Goal: Information Seeking & Learning: Learn about a topic

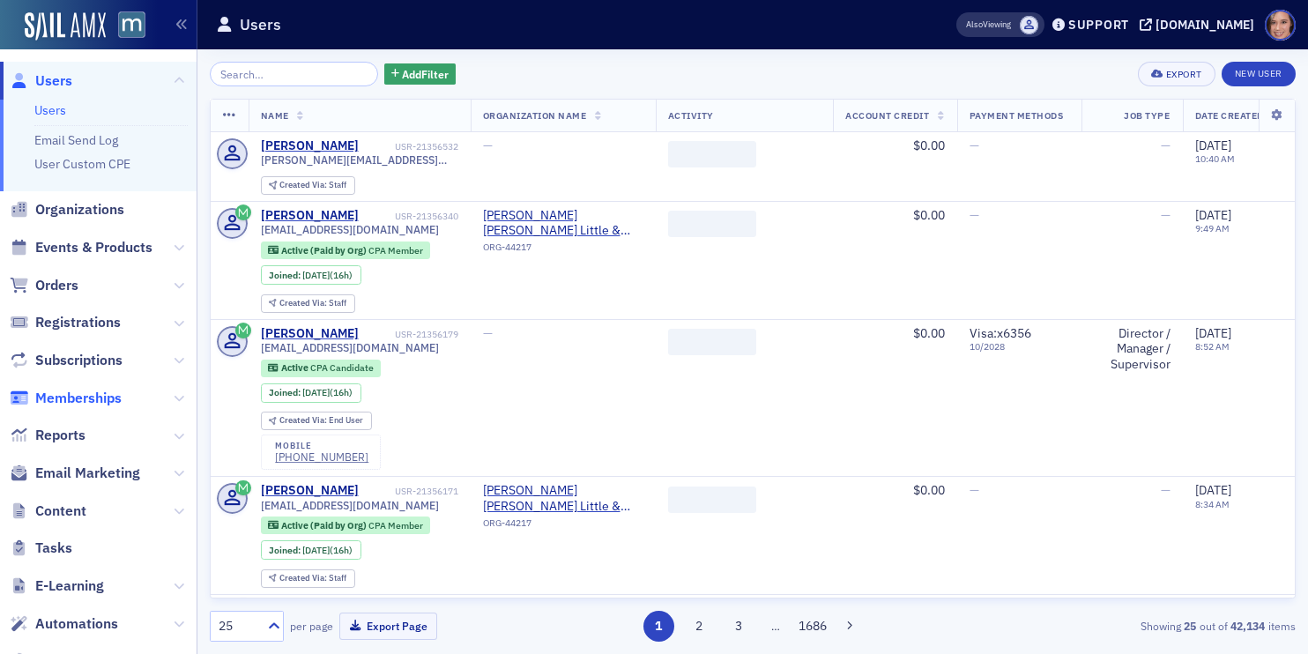
click at [92, 399] on span "Memberships" at bounding box center [78, 398] width 86 height 19
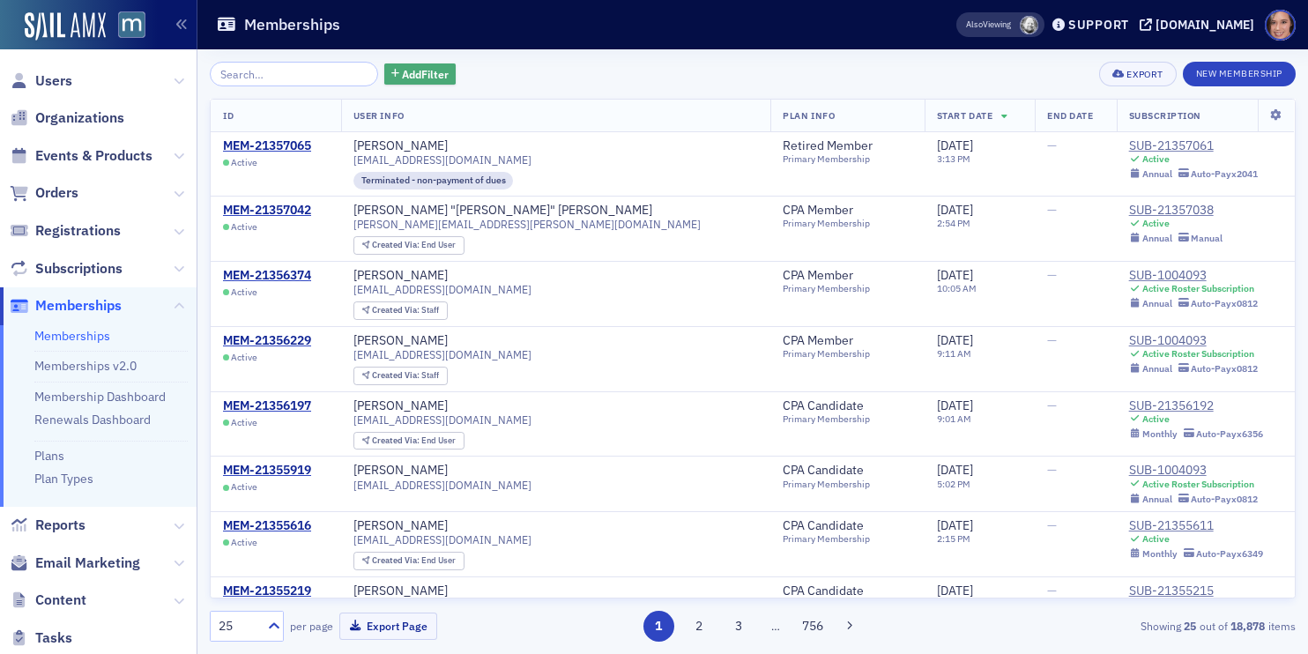
click at [402, 66] on span "Add Filter" at bounding box center [425, 74] width 47 height 16
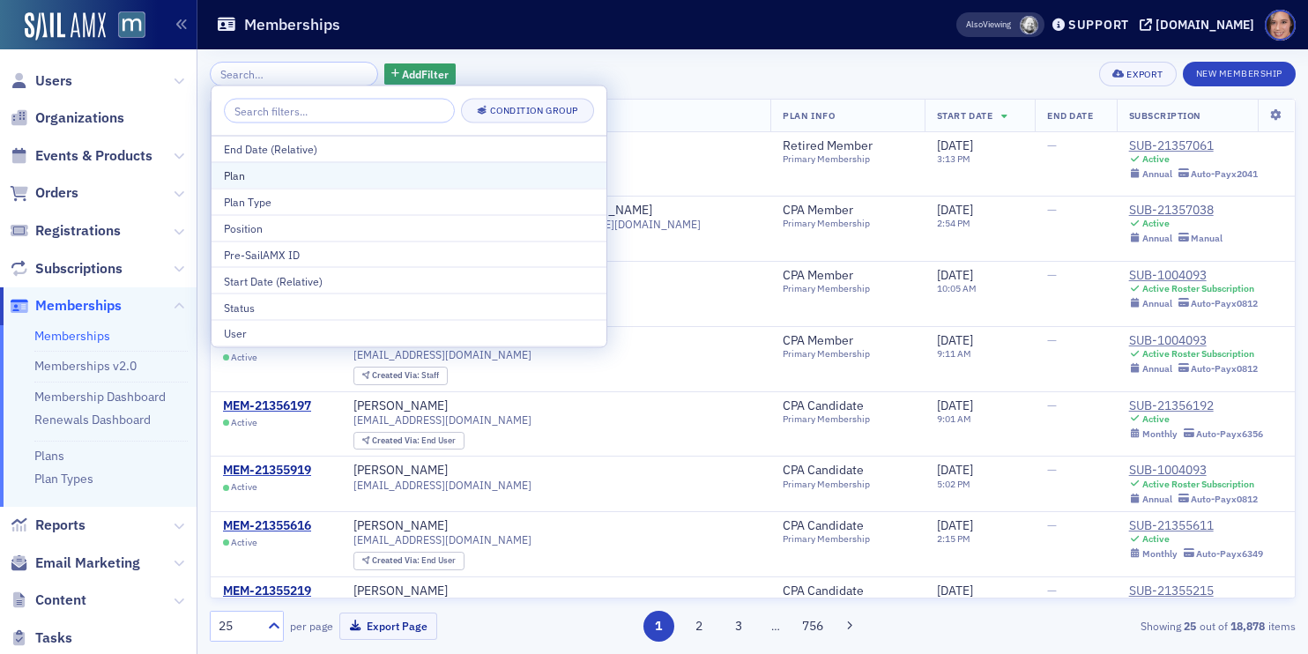
click at [347, 165] on button "Plan" at bounding box center [409, 174] width 395 height 26
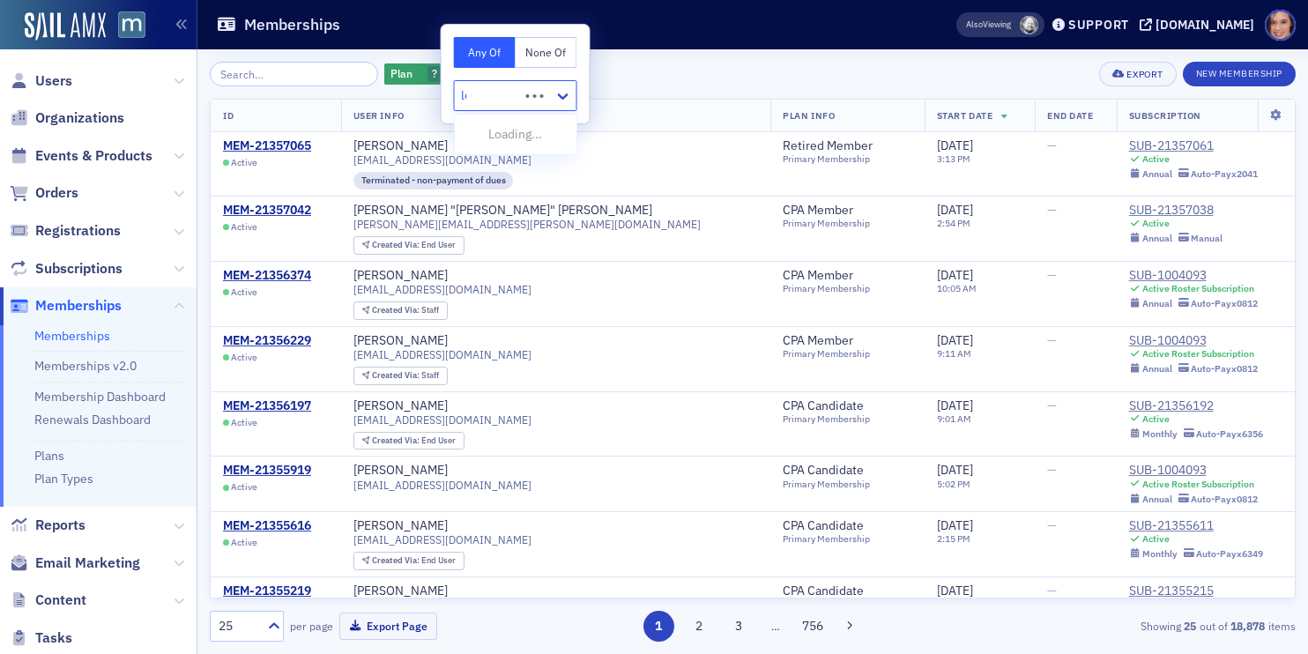
type input "leg"
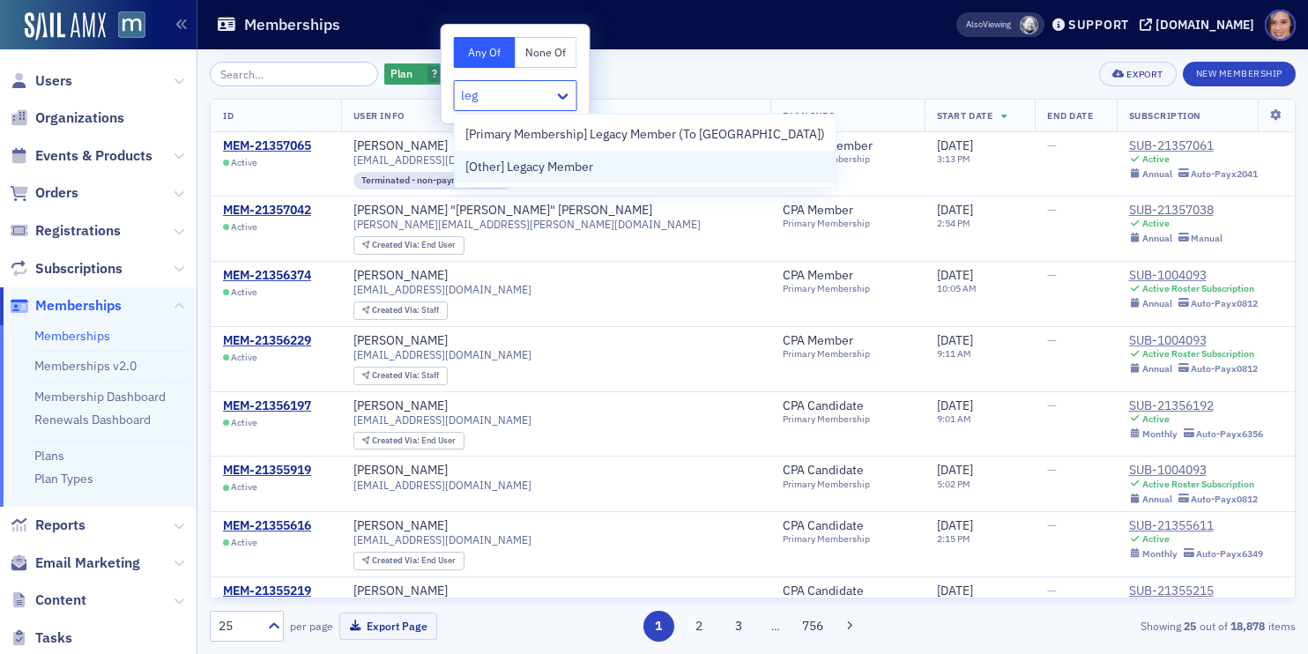
click at [583, 168] on span "[Other] Legacy Member" at bounding box center [529, 167] width 128 height 19
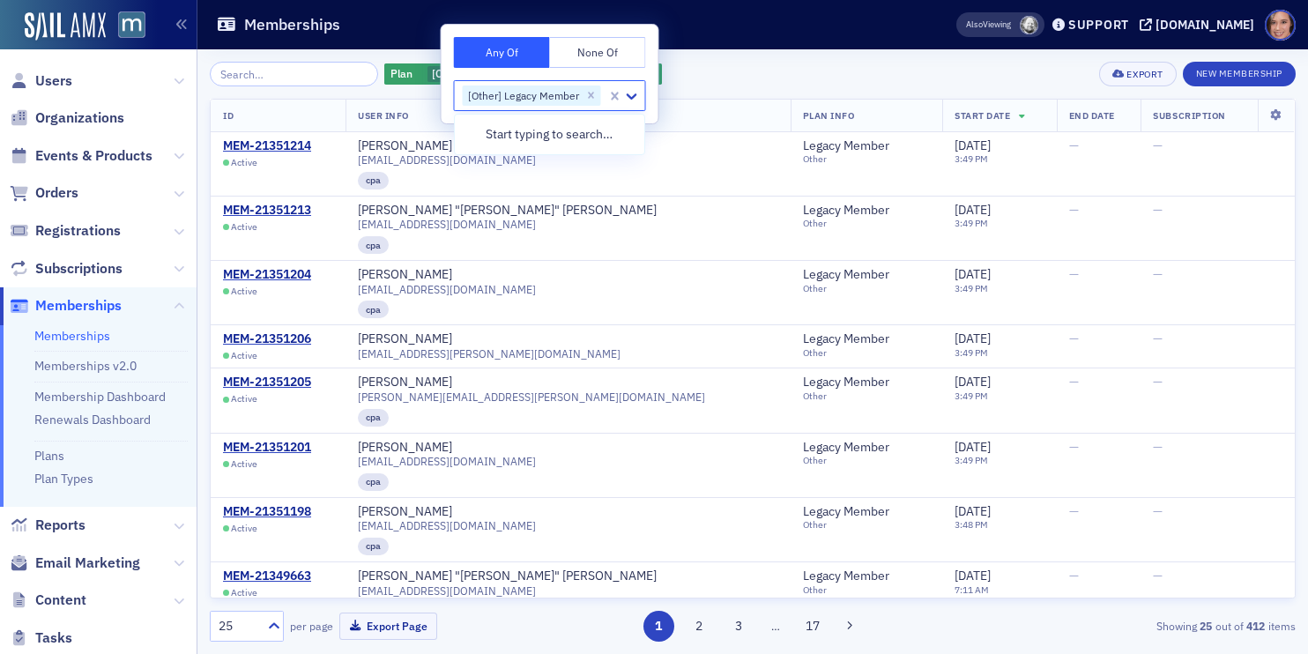
click at [806, 73] on div "Plan [Other] Legacy Member Add Filter Export New Membership" at bounding box center [753, 74] width 1086 height 25
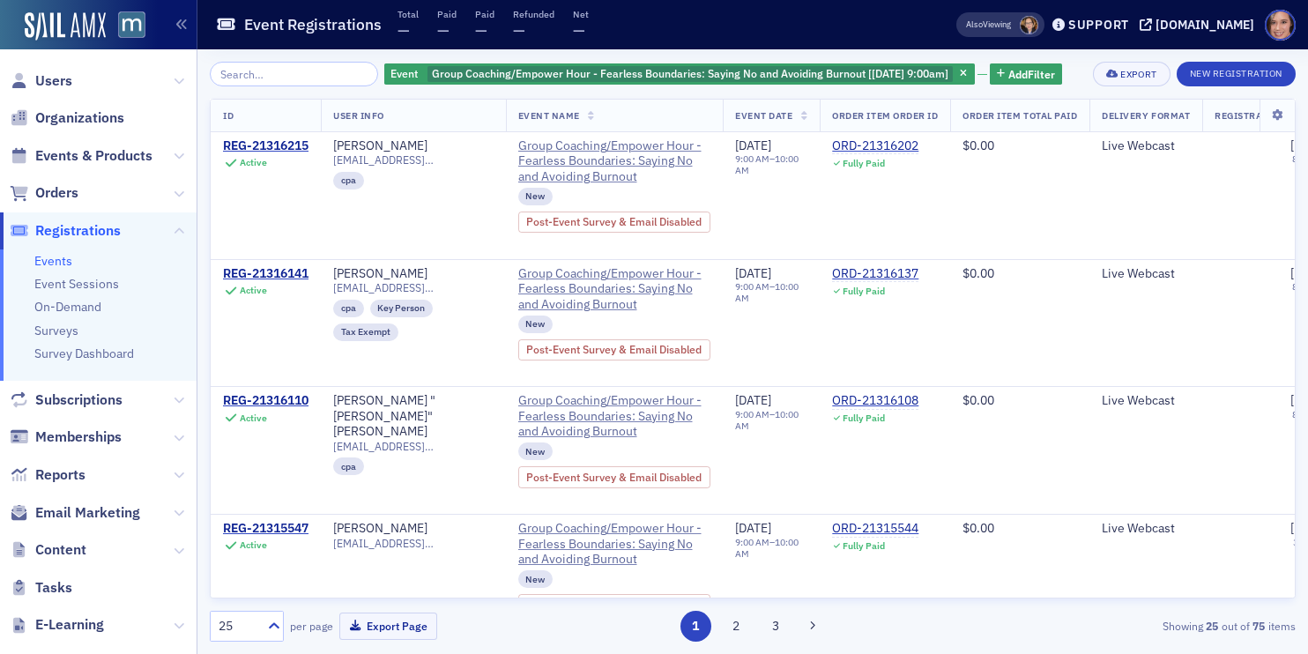
scroll to position [1636, 0]
click at [744, 75] on span "Group Coaching/Empower Hour - Fearless Boundaries: Saying No and Avoiding Burno…" at bounding box center [690, 73] width 516 height 14
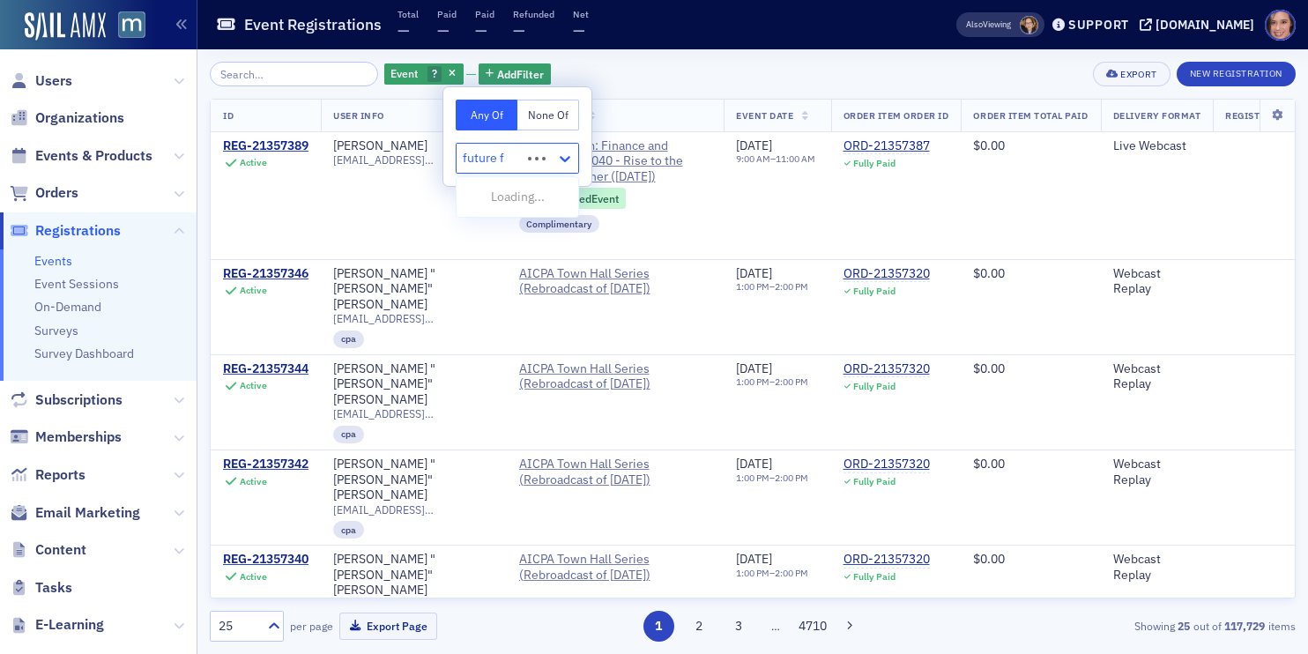
type input "future fo"
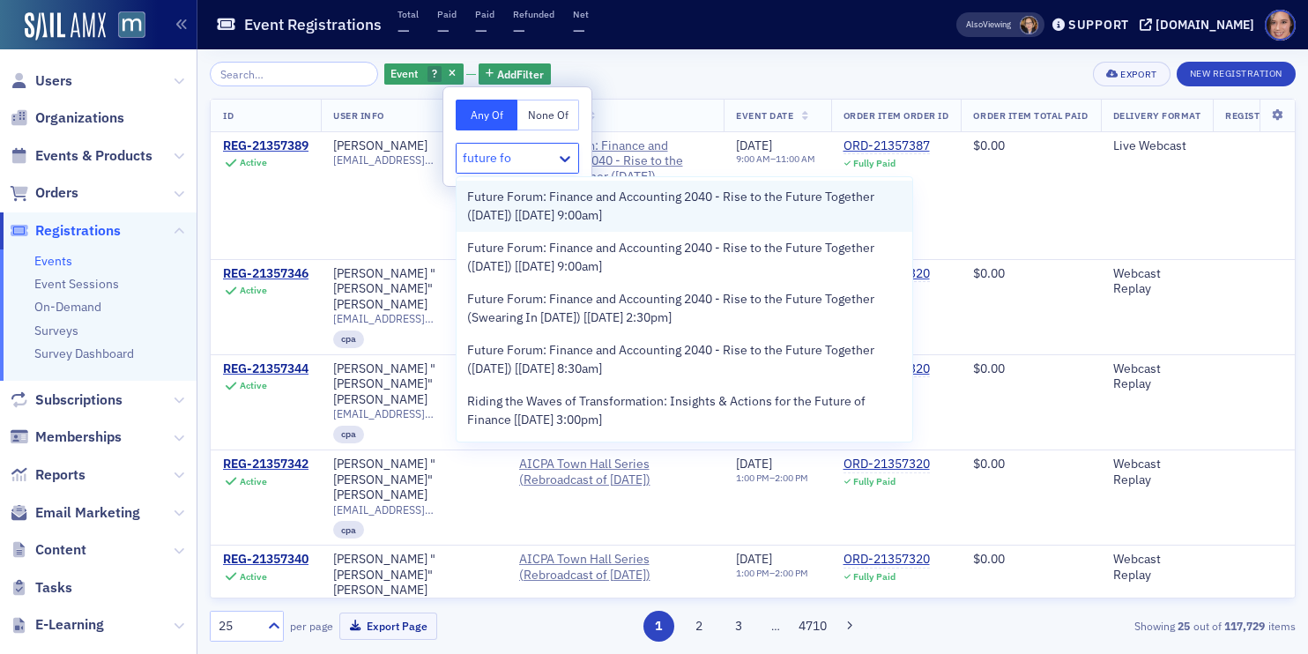
click at [602, 189] on span "Future Forum: Finance and Accounting 2040 - Rise to the Future Together (Octobe…" at bounding box center [684, 206] width 434 height 37
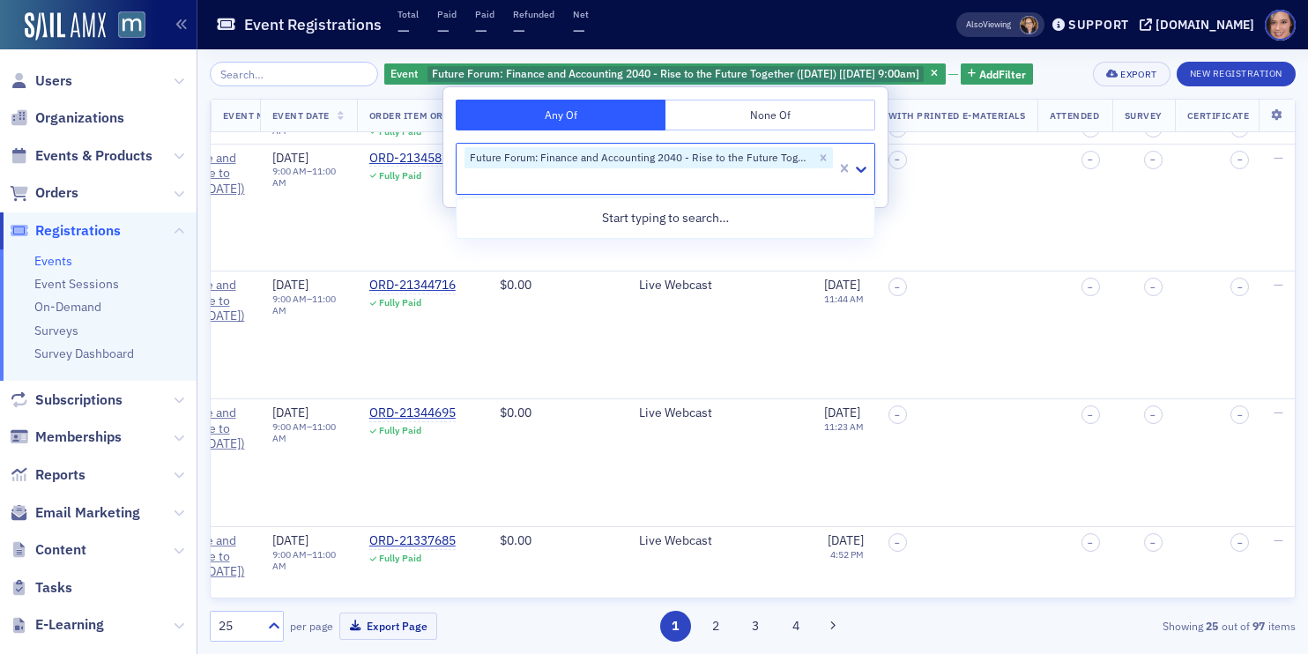
scroll to position [2727, 431]
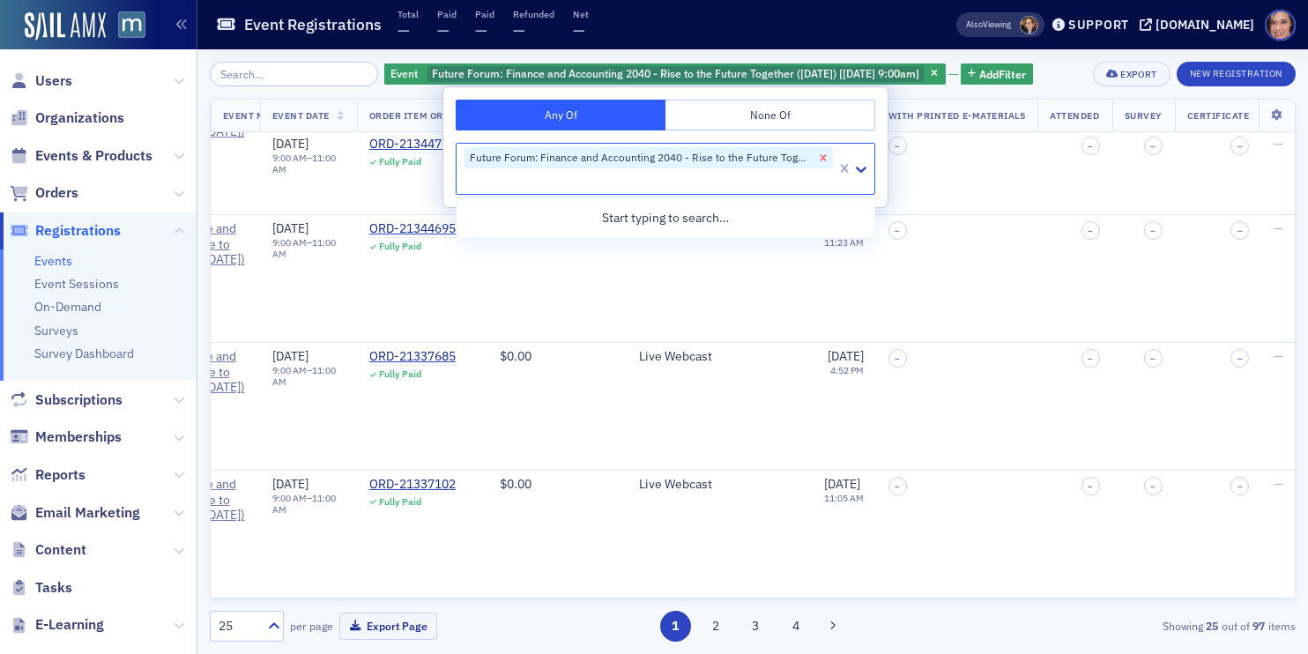
click at [821, 157] on icon "Remove Future Forum: Finance and Accounting 2040 - Rise to the Future Together …" at bounding box center [824, 157] width 6 height 6
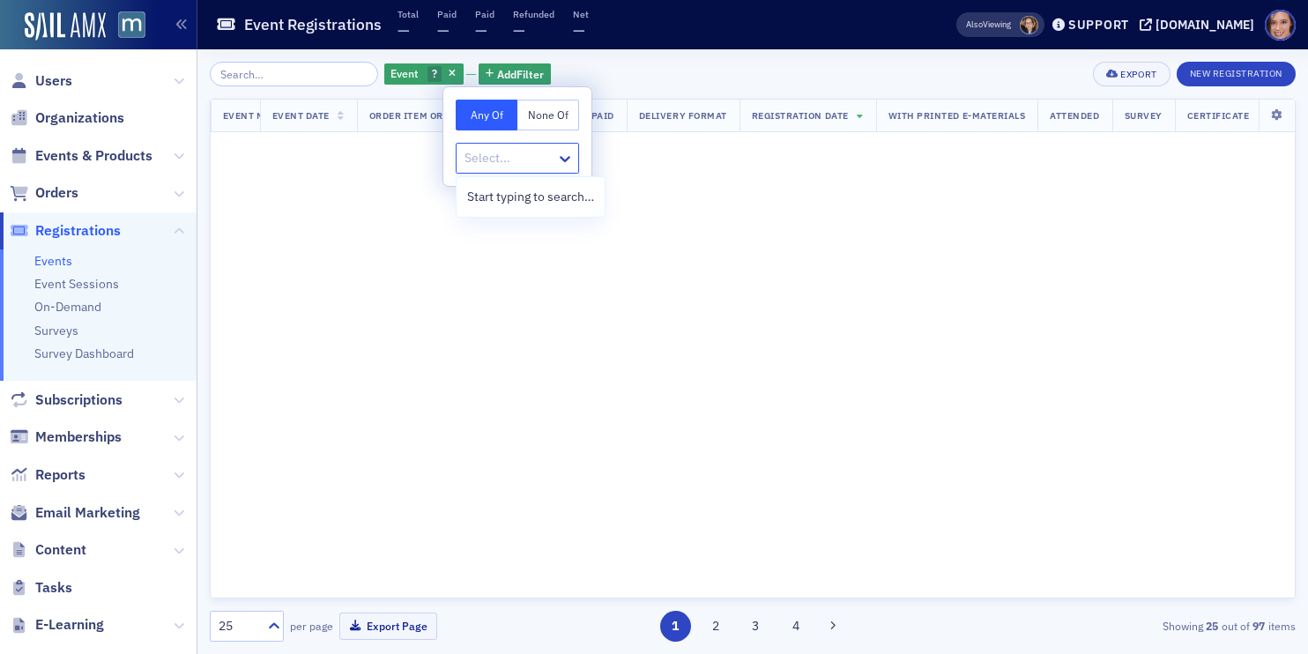
scroll to position [1788, 431]
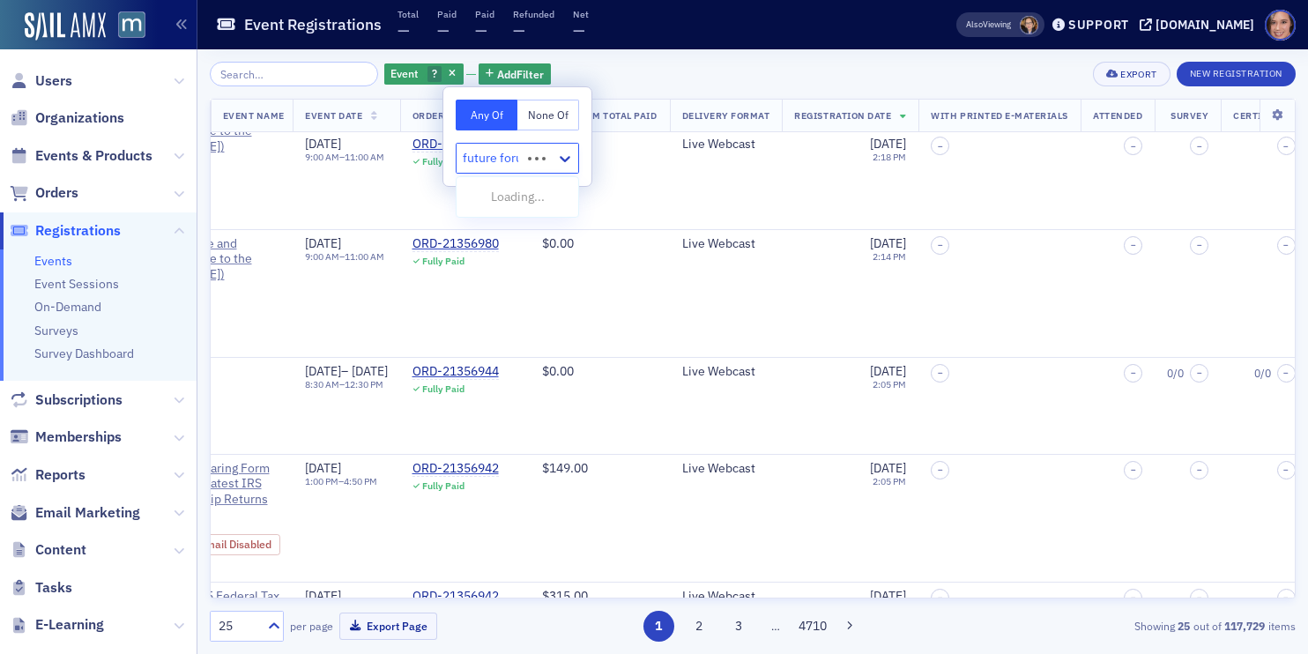
type input "future forum"
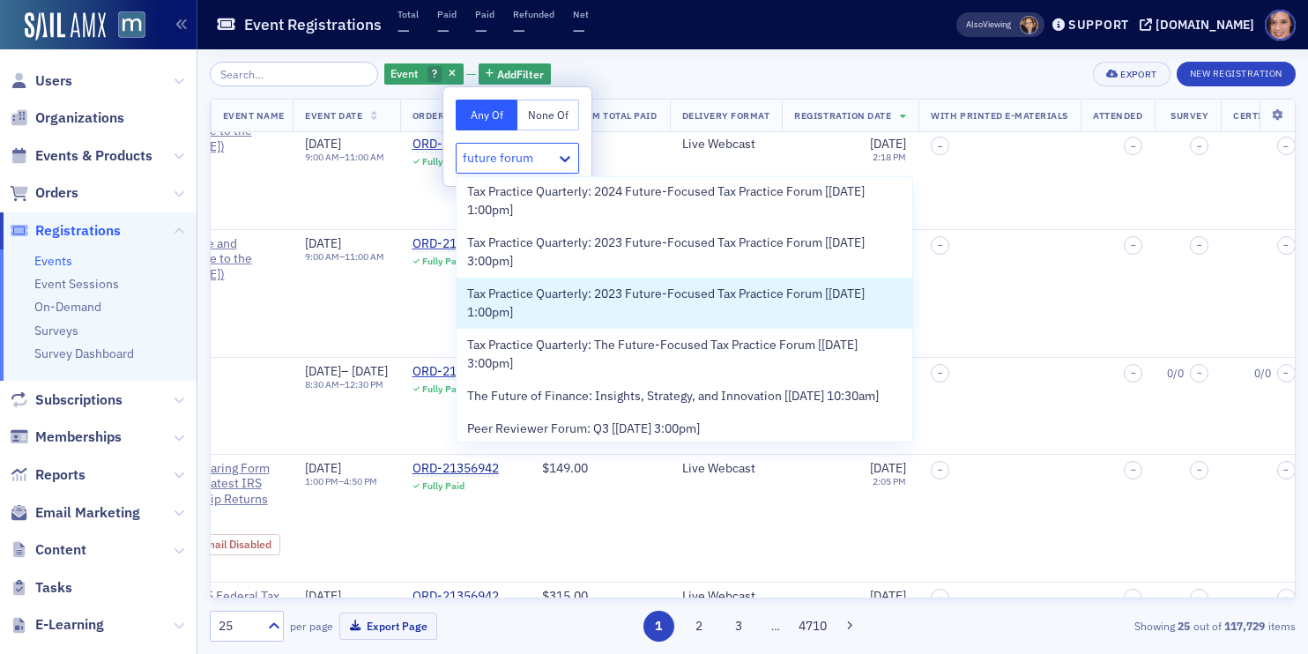
scroll to position [219, 0]
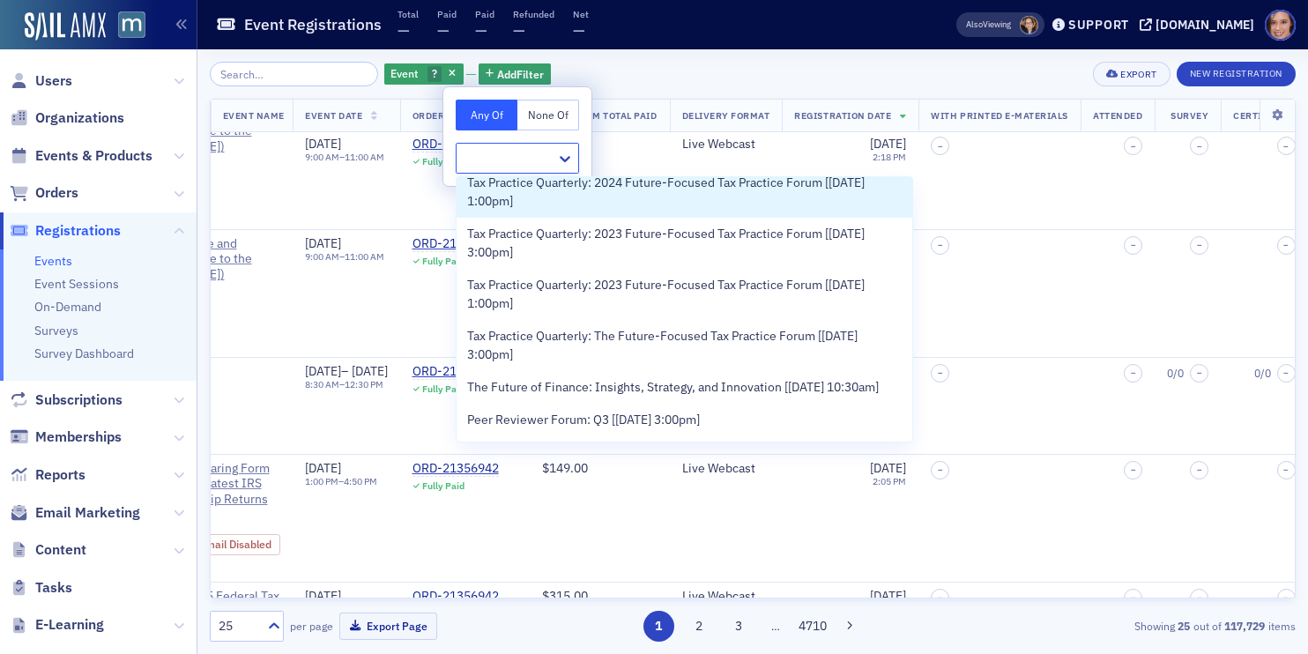
click at [541, 147] on div at bounding box center [509, 158] width 92 height 22
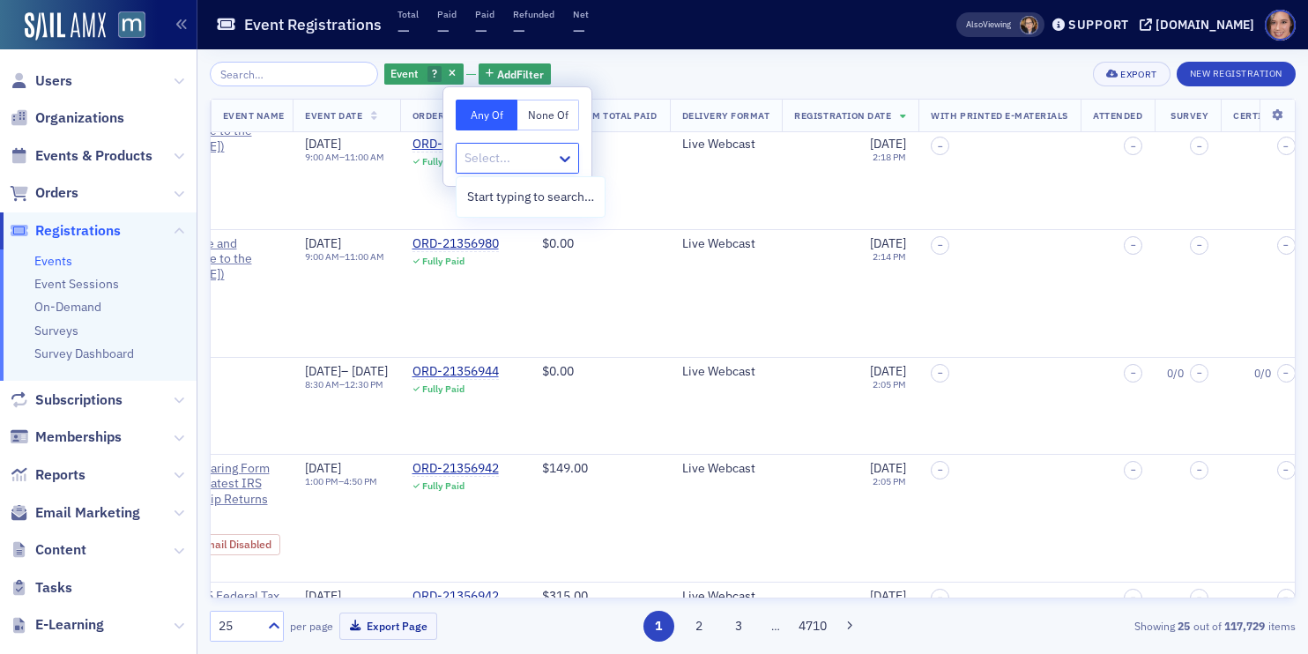
click at [541, 147] on div at bounding box center [509, 158] width 92 height 22
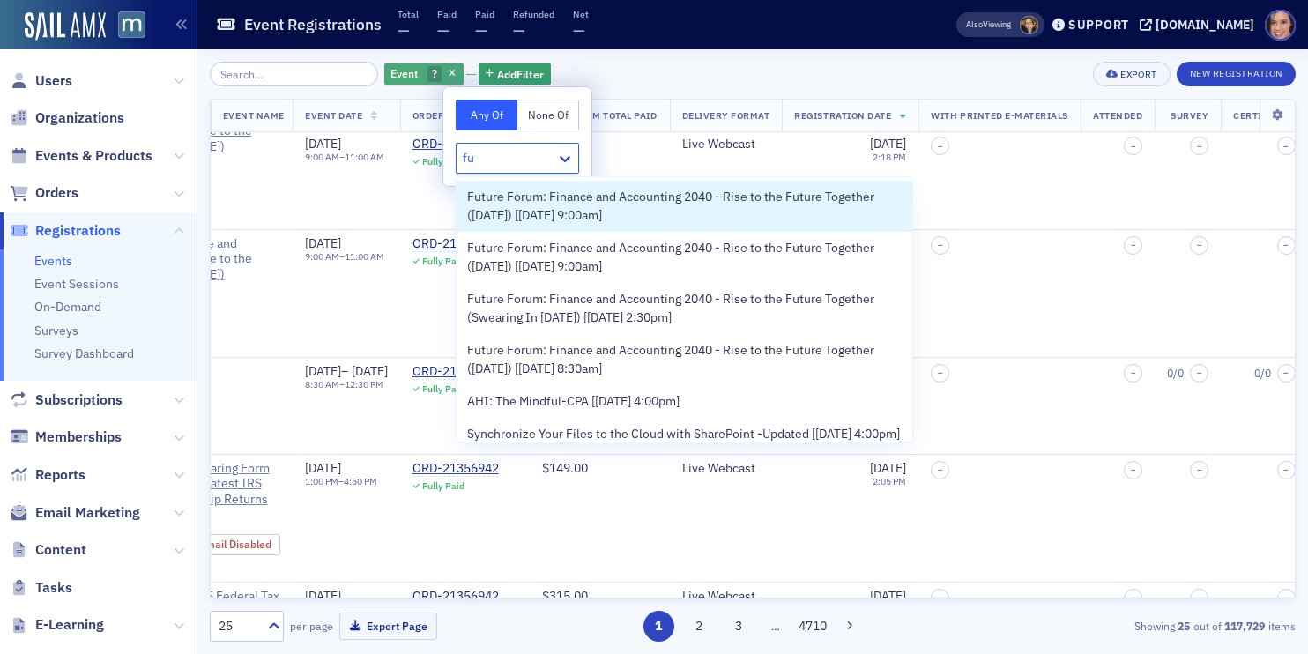
type input "fu"
click at [394, 75] on span "Event" at bounding box center [403, 73] width 27 height 14
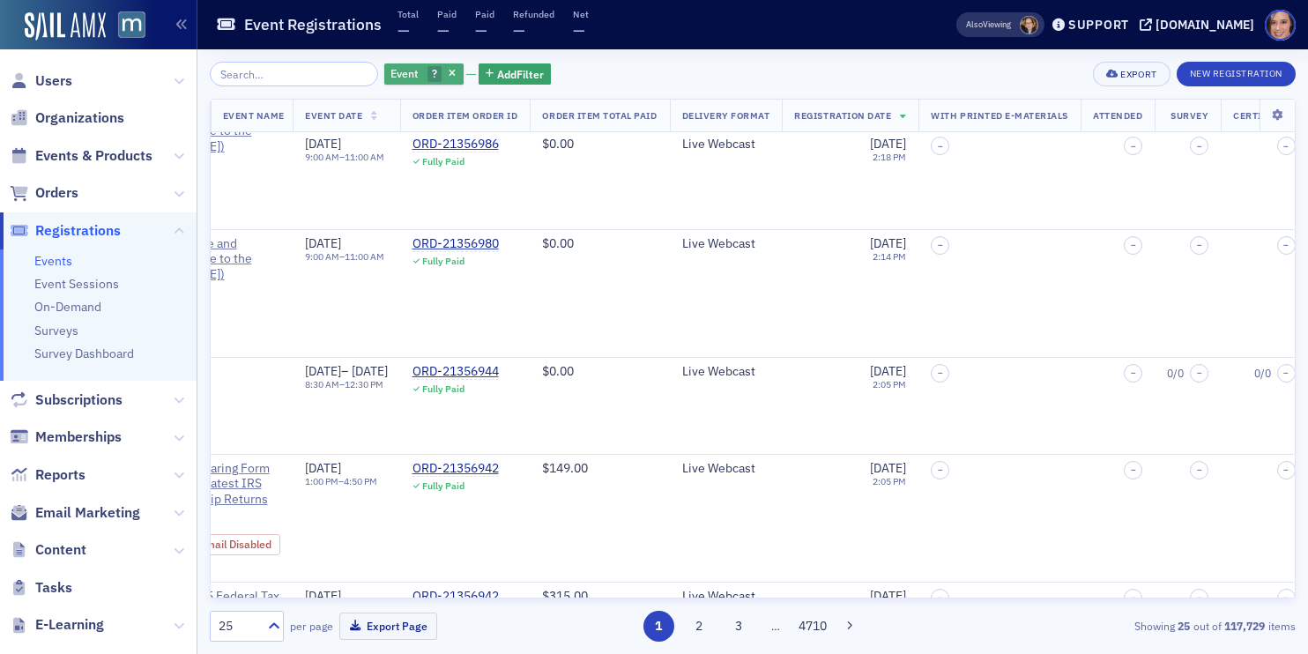
click at [427, 76] on span "?" at bounding box center [434, 74] width 15 height 17
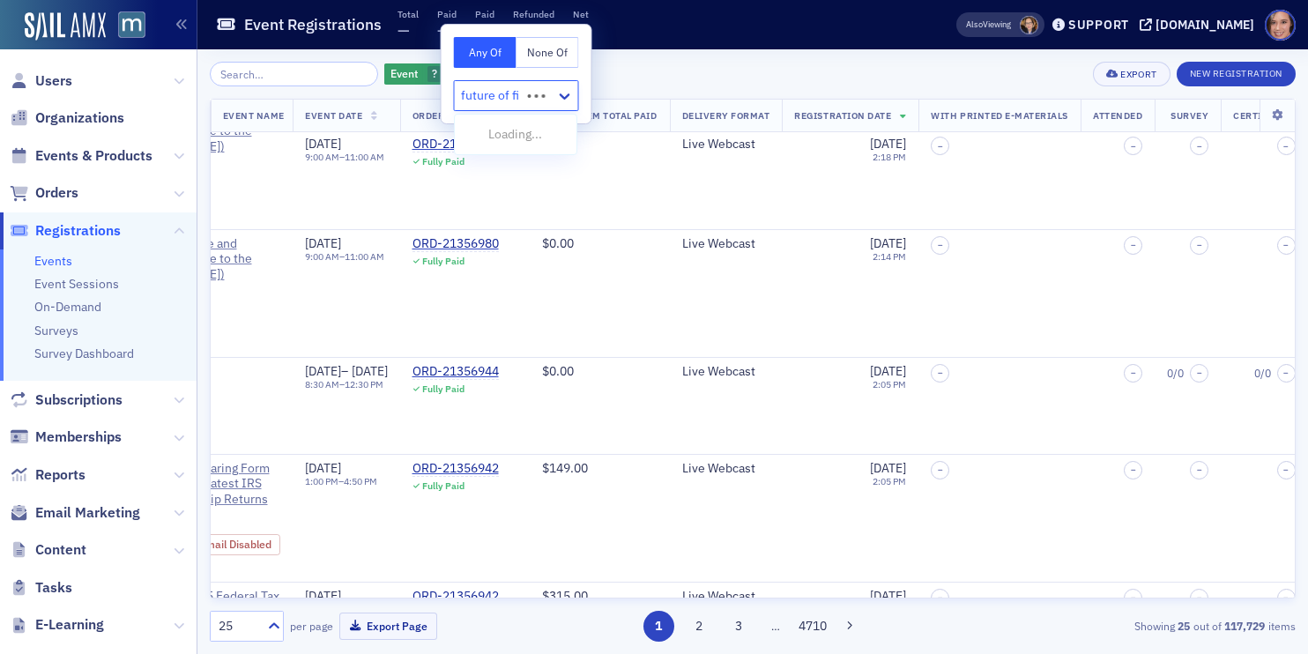
type input "future of fin"
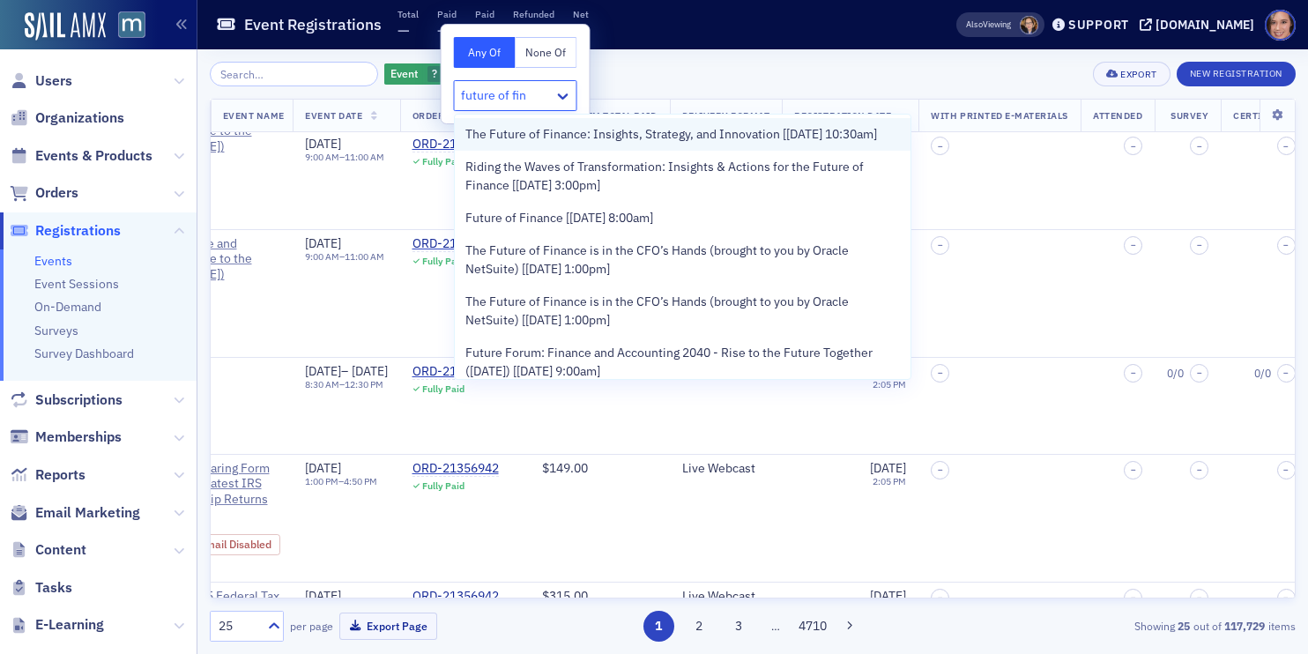
click at [581, 144] on span "The Future of Finance: Insights, Strategy, and Innovation [9/29/2025 10:30am]" at bounding box center [671, 134] width 412 height 19
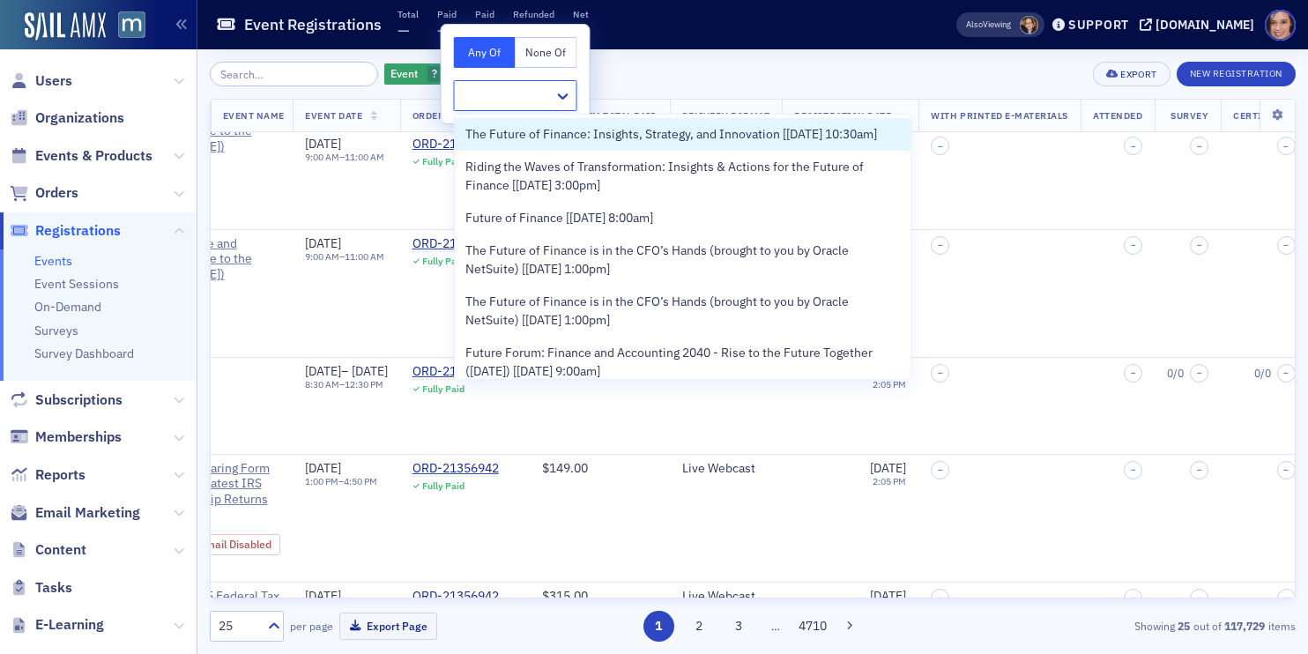
scroll to position [1788, 431]
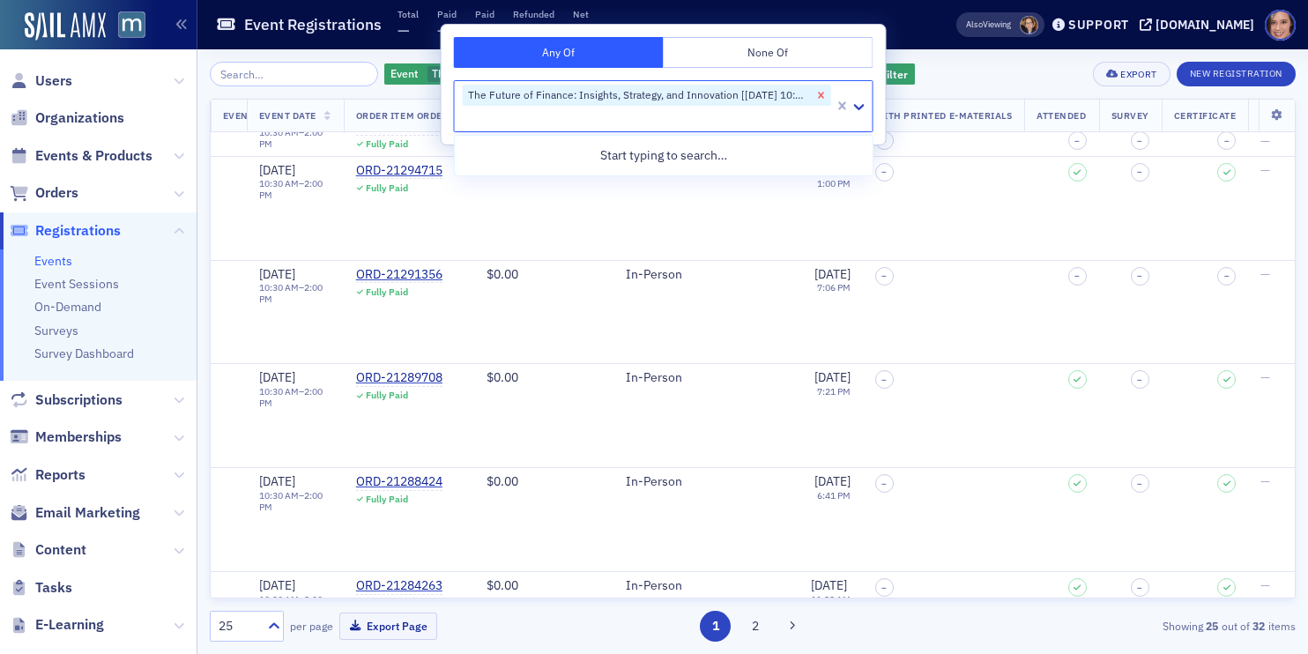
click at [816, 98] on icon "Remove The Future of Finance: Insights, Strategy, and Innovation [9/29/2025 10:…" at bounding box center [821, 95] width 12 height 12
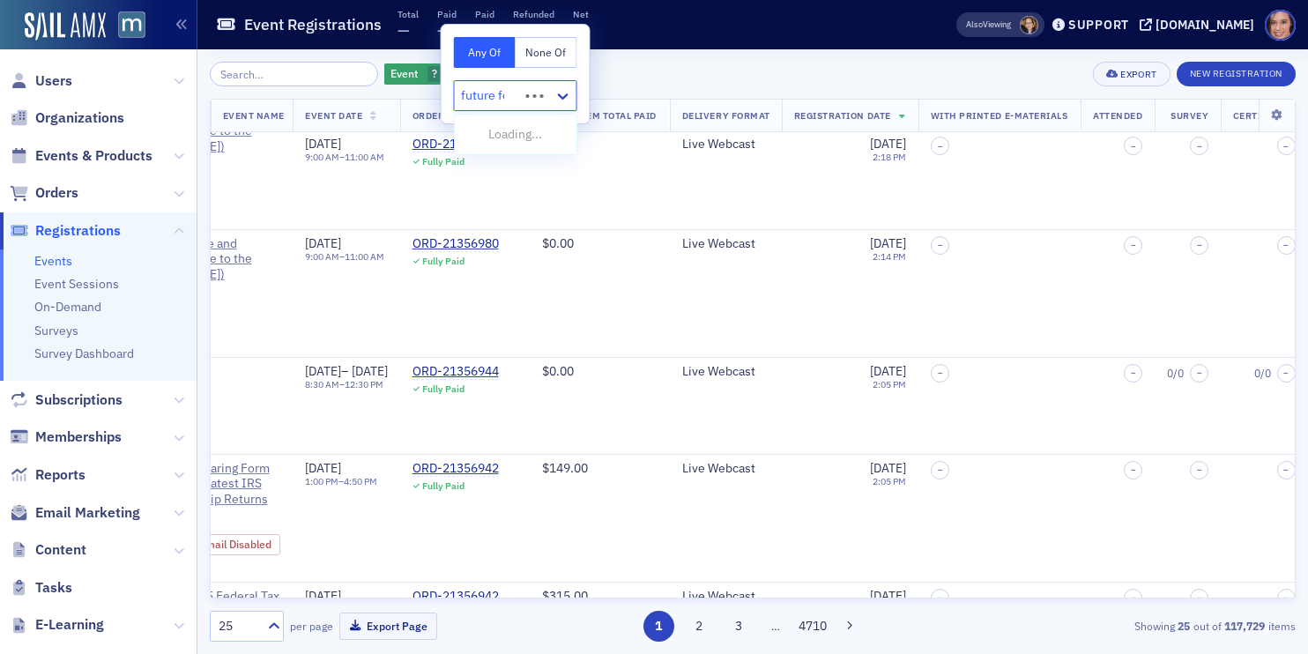
type input "future foru"
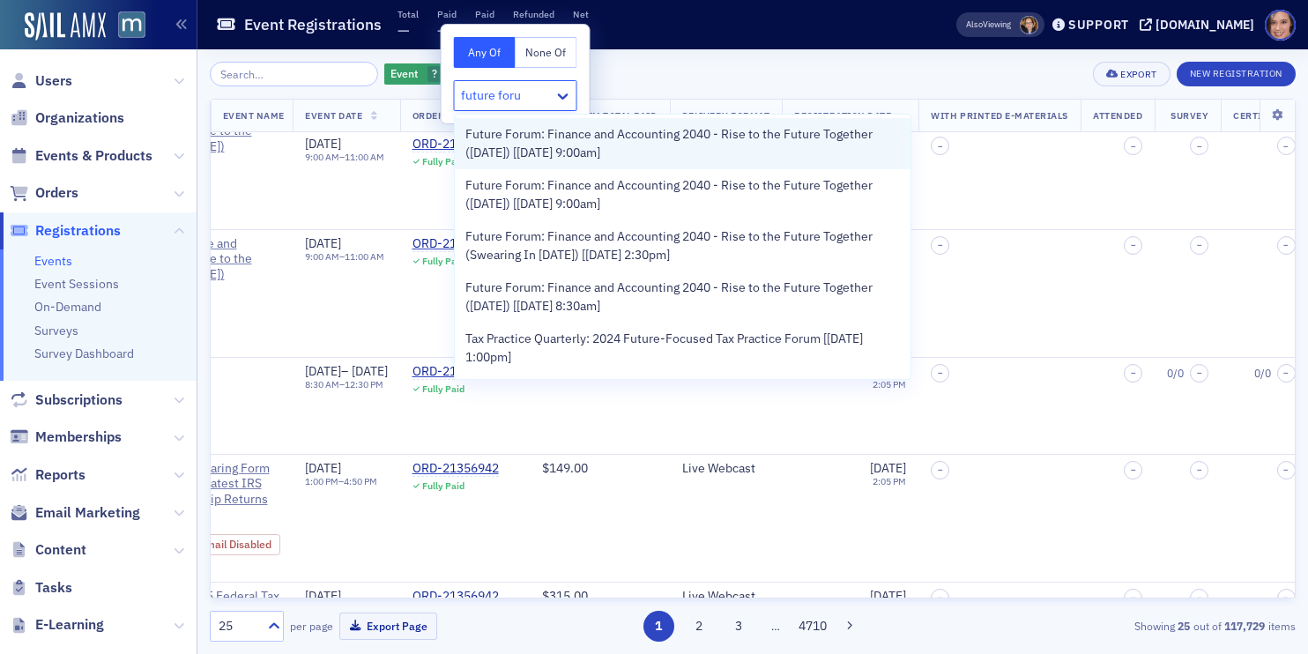
click at [682, 162] on div "Future Forum: Finance and Accounting 2040 - Rise to the Future Together (Octobe…" at bounding box center [683, 143] width 456 height 51
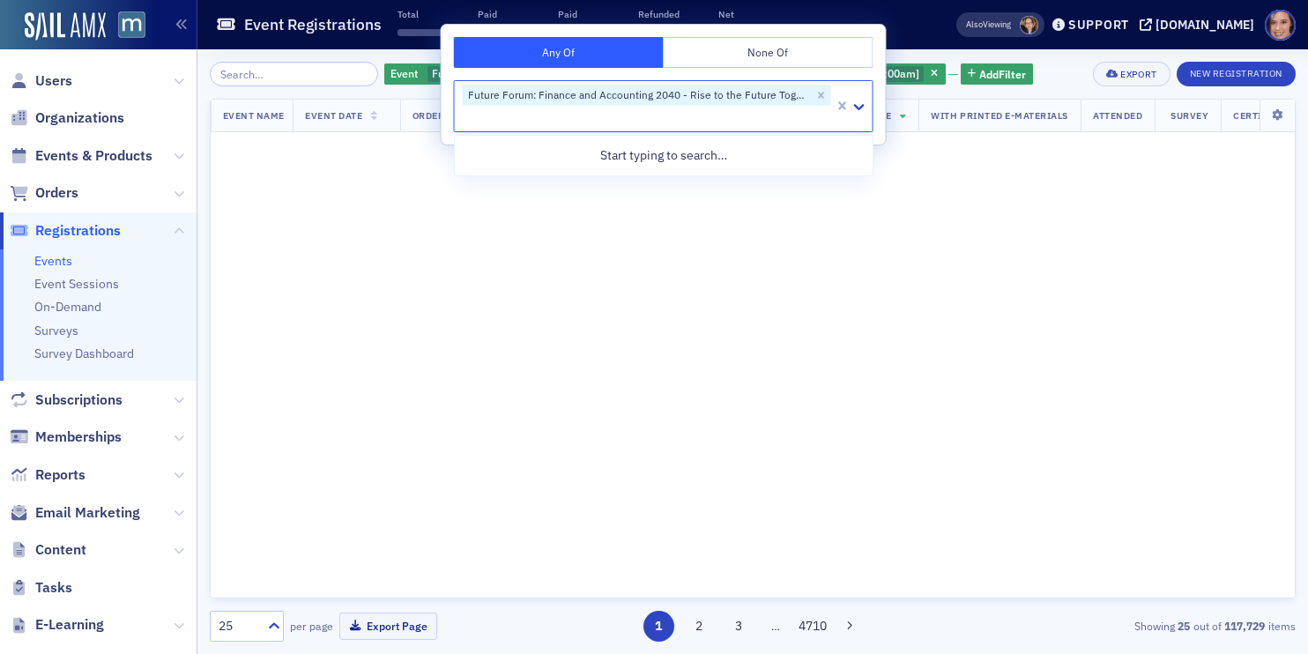
scroll to position [1788, 431]
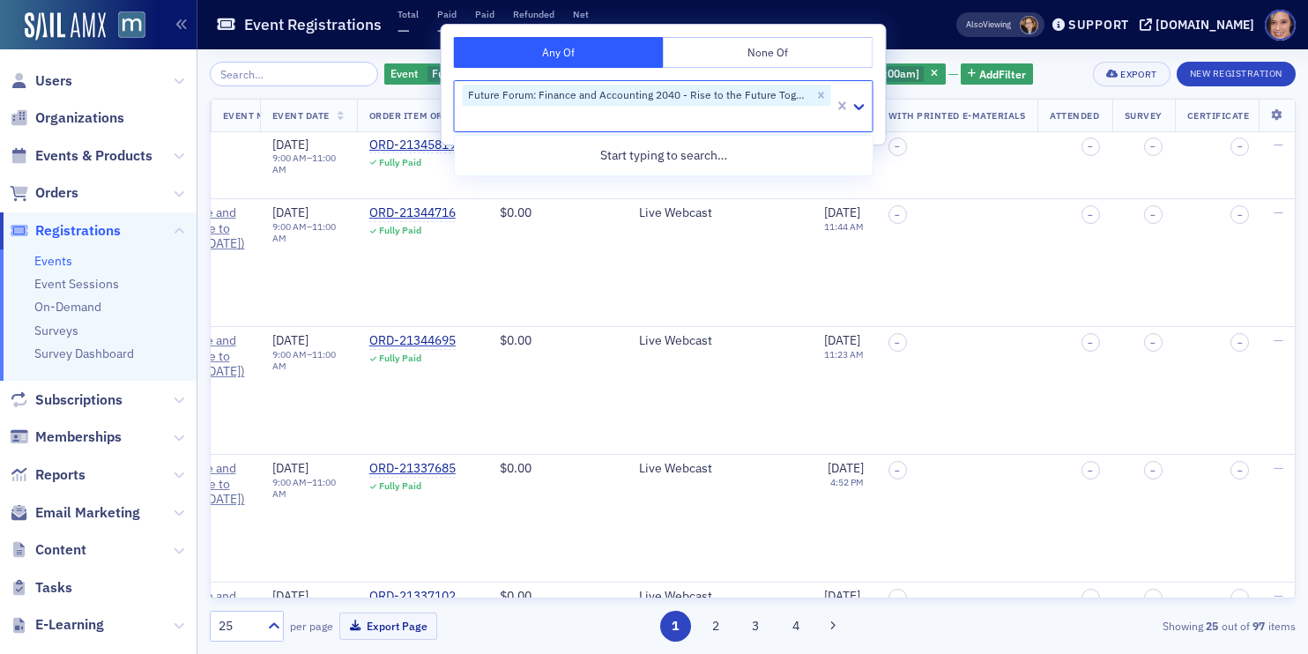
scroll to position [2727, 431]
